Goal: Task Accomplishment & Management: Manage account settings

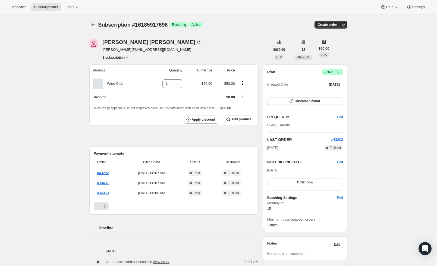
click at [340, 73] on icon at bounding box center [337, 71] width 5 height 5
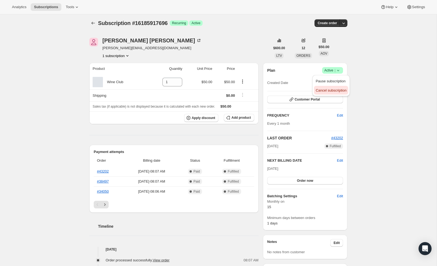
click at [332, 91] on span "Cancel subscription" at bounding box center [330, 90] width 31 height 4
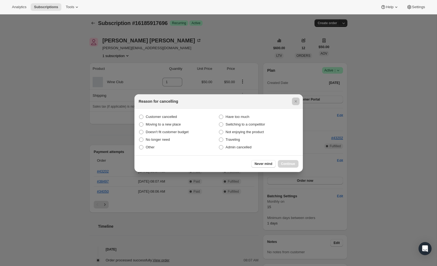
click at [133, 116] on div at bounding box center [218, 133] width 437 height 266
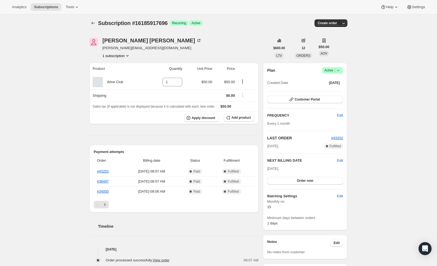
click at [333, 70] on span "Active |" at bounding box center [332, 70] width 17 height 5
click at [325, 92] on span "Cancel subscription" at bounding box center [330, 90] width 31 height 4
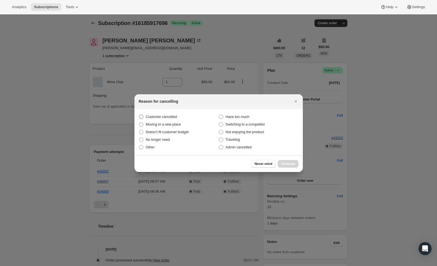
click at [145, 117] on label "Customer cancelled" at bounding box center [179, 117] width 80 height 8
click at [139, 115] on input "Customer cancelled" at bounding box center [139, 115] width 0 height 0
radio input "true"
click at [145, 125] on label "Moving to a new place" at bounding box center [179, 125] width 80 height 8
click at [139, 122] on input "Moving to a new place" at bounding box center [139, 122] width 0 height 0
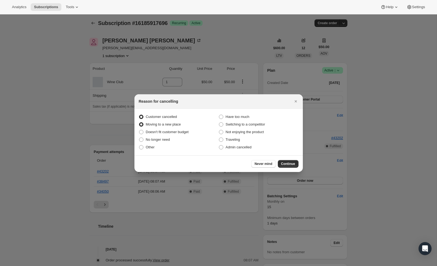
radio input "true"
radio input "false"
click at [291, 164] on span "Continue" at bounding box center [288, 163] width 14 height 4
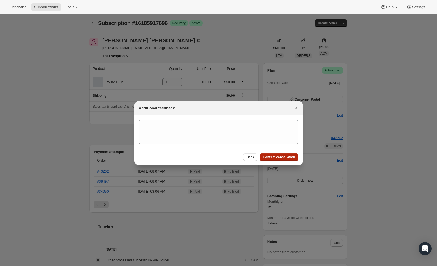
click at [288, 153] on button "Confirm cancellation" at bounding box center [278, 157] width 39 height 8
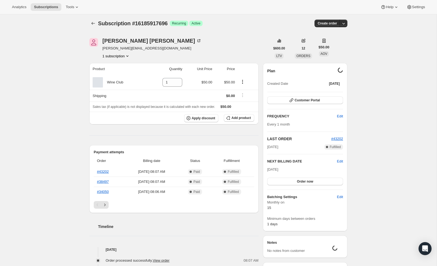
scroll to position [2, 0]
